Goal: Find specific page/section: Find specific page/section

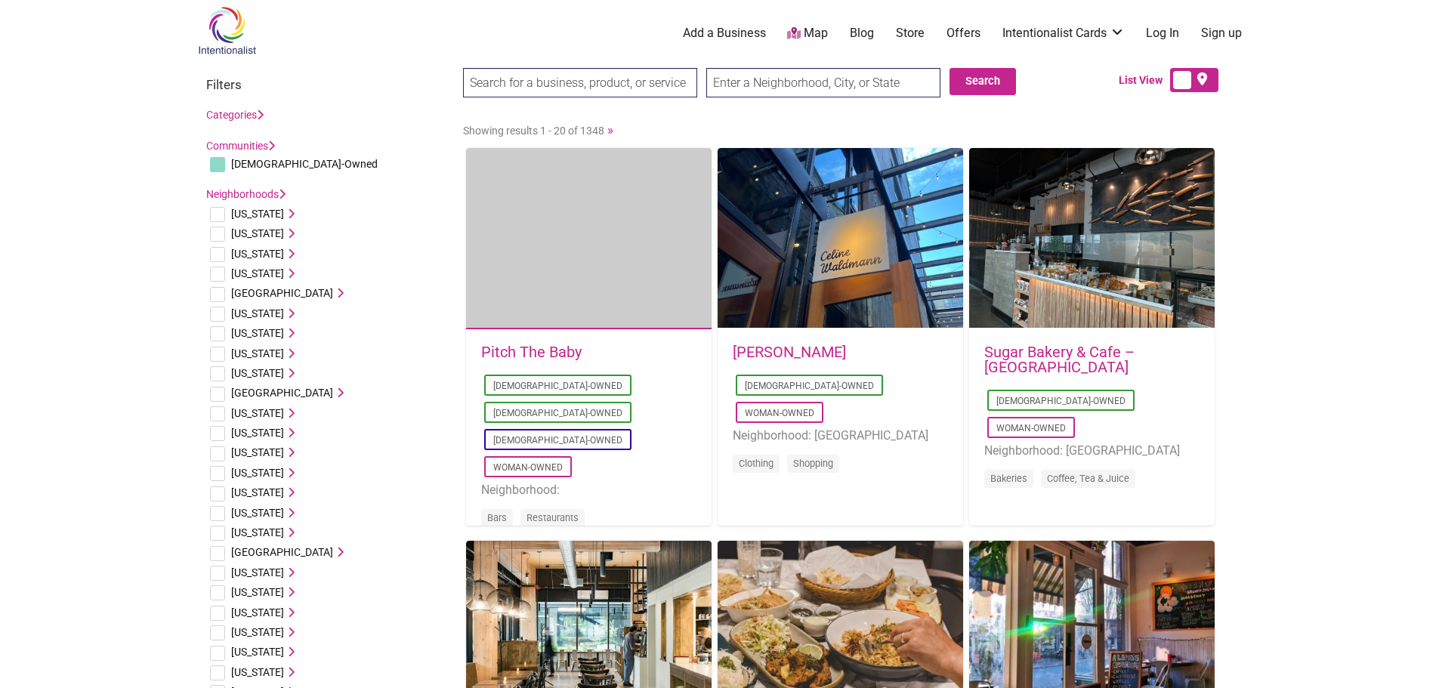
click at [262, 314] on span "[US_STATE]" at bounding box center [257, 313] width 53 height 12
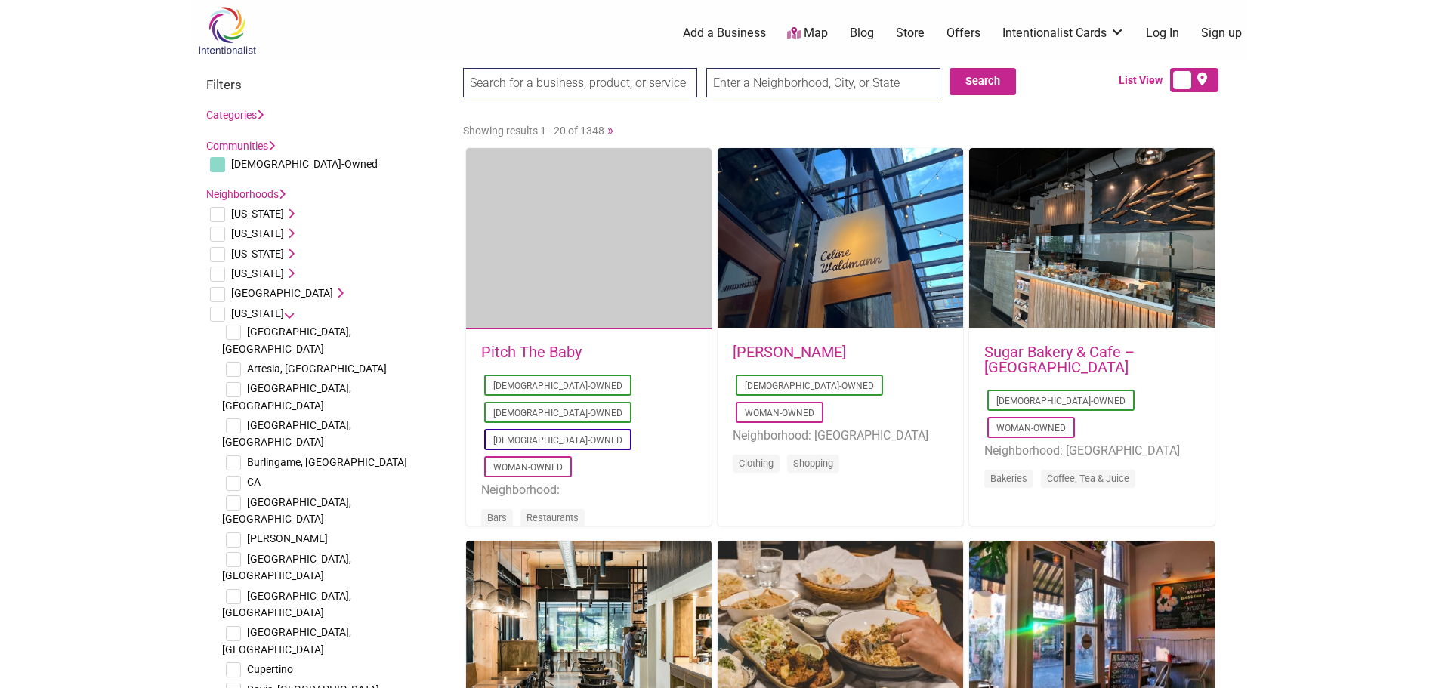
click at [823, 76] on input "text" at bounding box center [823, 82] width 234 height 29
type input "Rowland Heights, CA, USA"
click at [970, 76] on button "Search" at bounding box center [983, 81] width 66 height 27
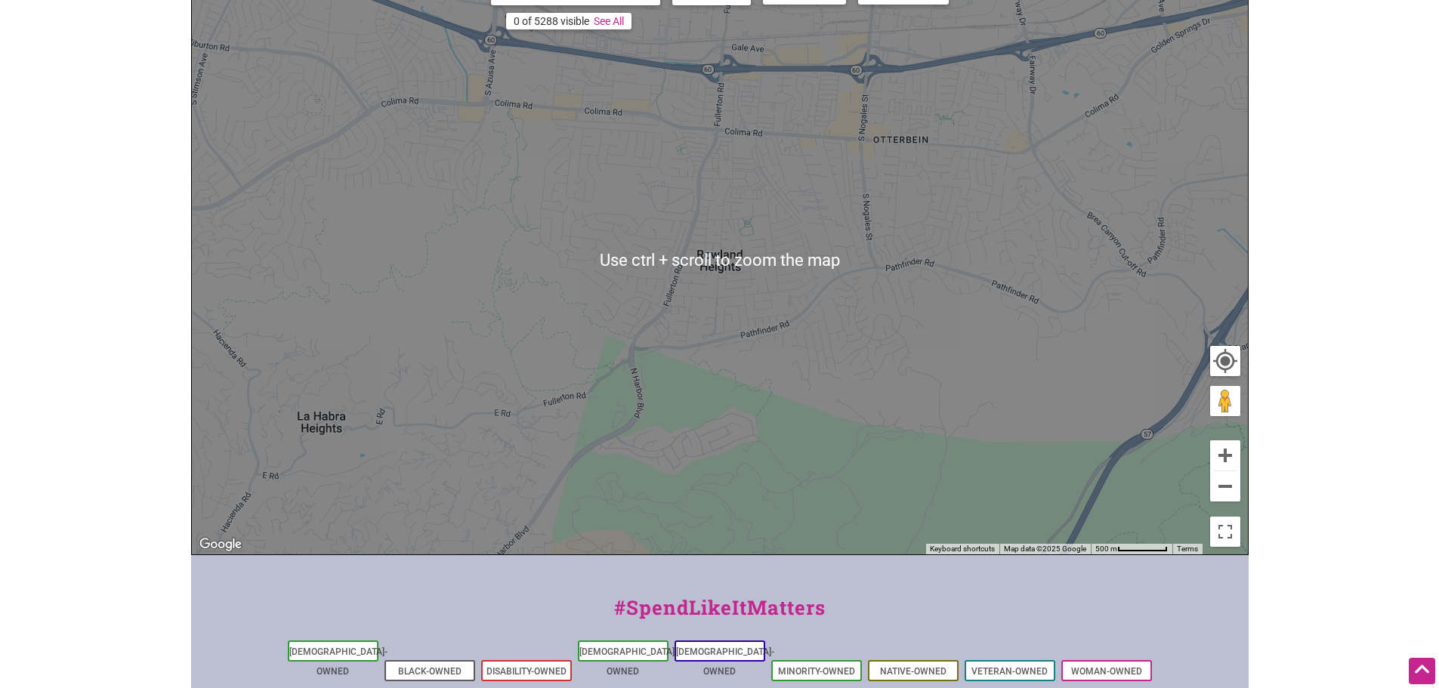
scroll to position [86, 0]
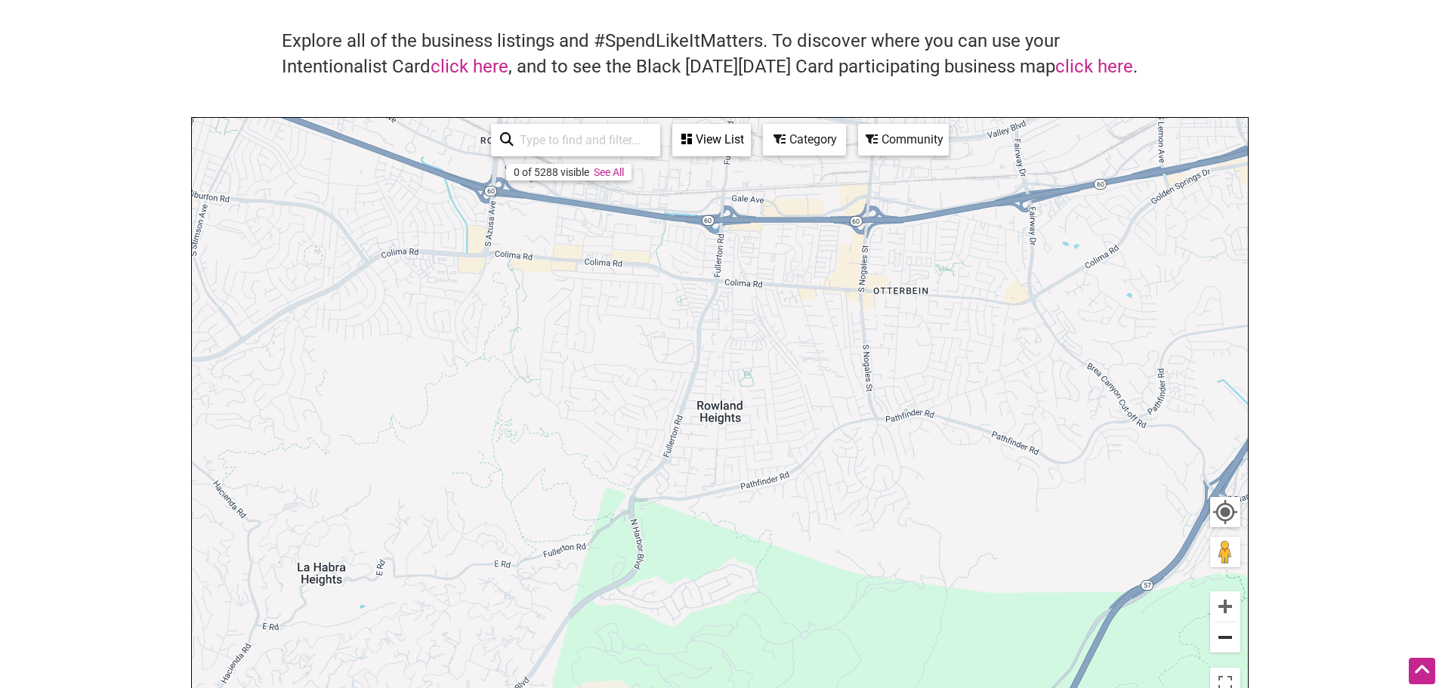
click at [1214, 629] on button "Zoom out" at bounding box center [1225, 638] width 30 height 30
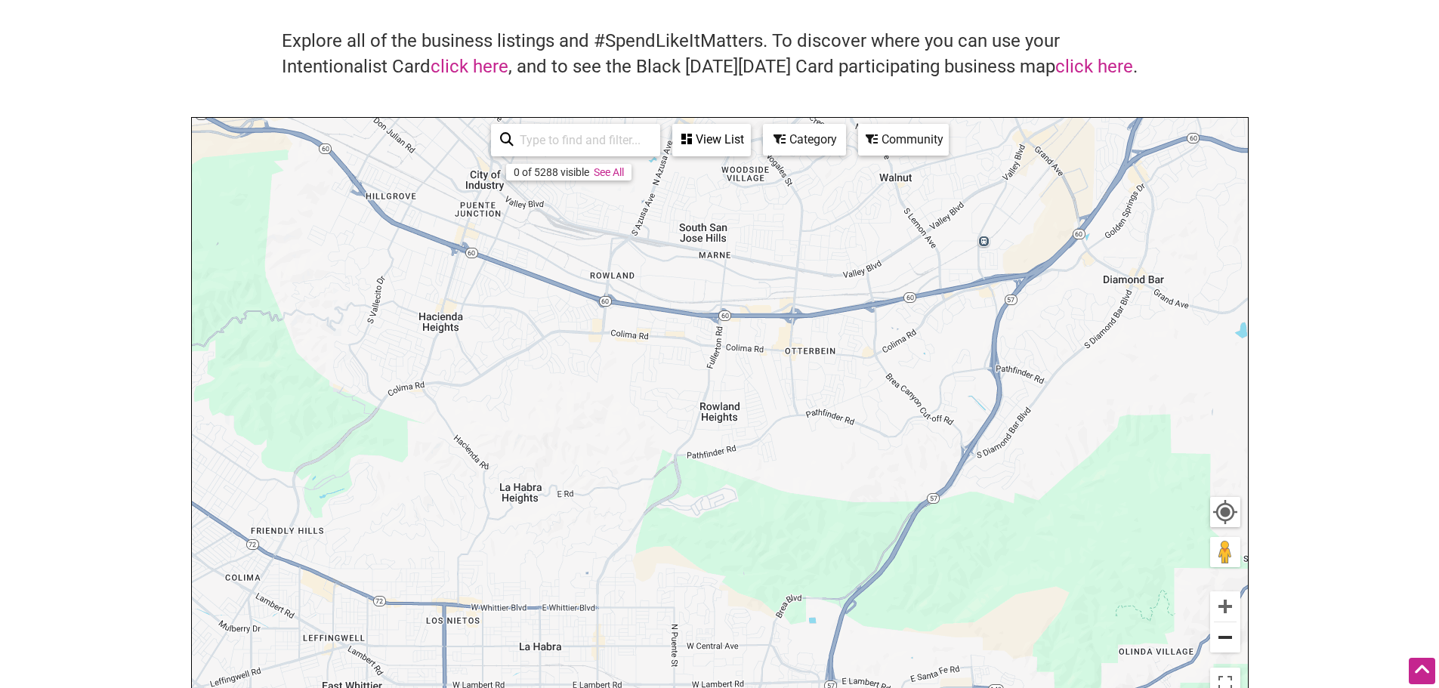
click at [1219, 634] on button "Zoom out" at bounding box center [1225, 638] width 30 height 30
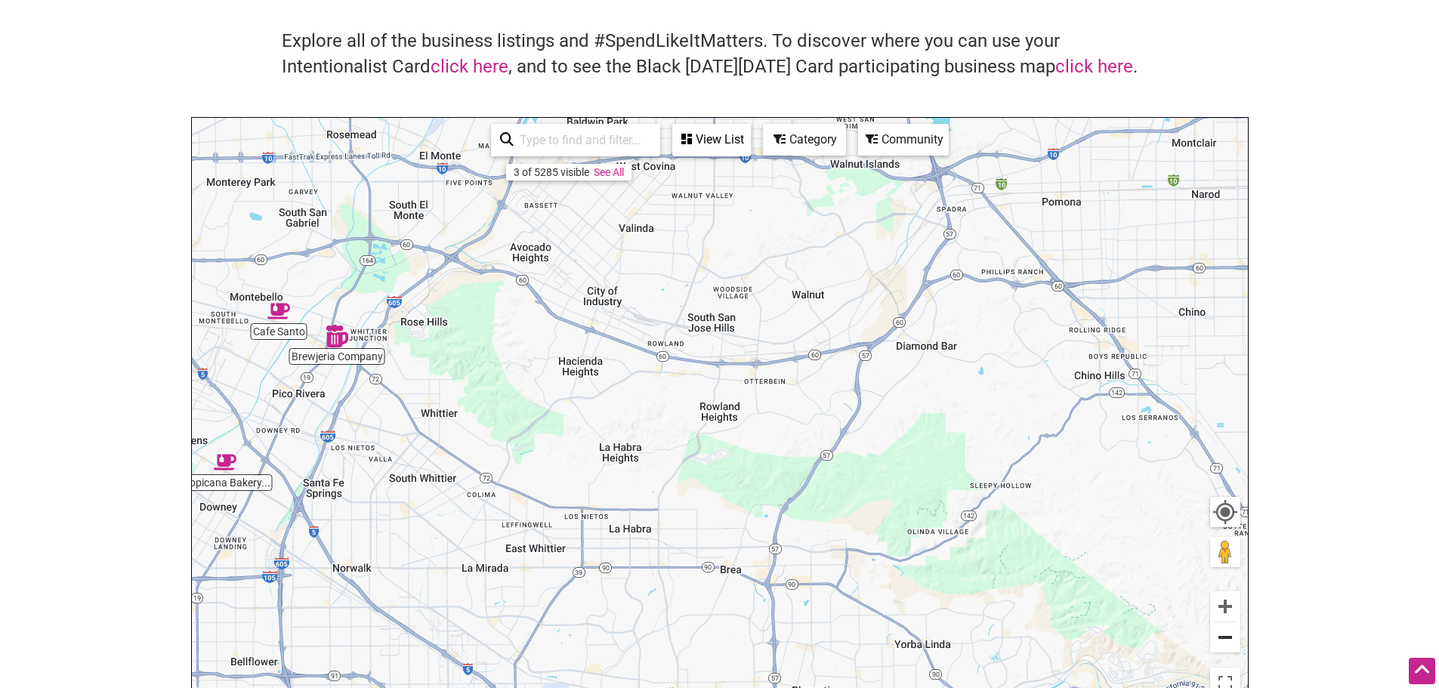
click at [1227, 635] on button "Zoom out" at bounding box center [1225, 638] width 30 height 30
